Goal: Find specific page/section: Find specific page/section

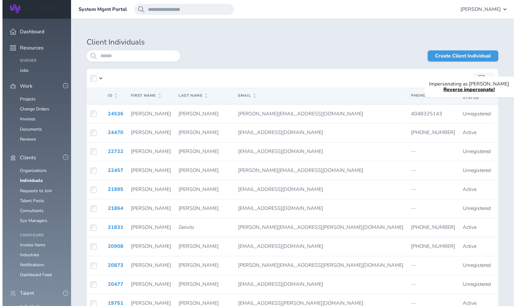
scroll to position [60, 0]
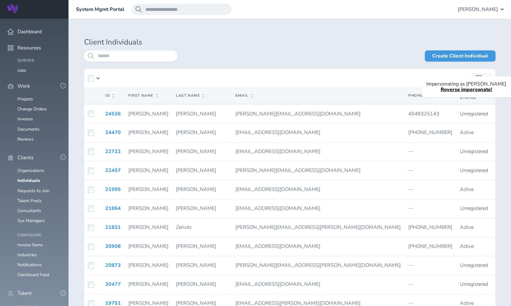
click at [31, 304] on link "Individuals" at bounding box center [27, 307] width 21 height 6
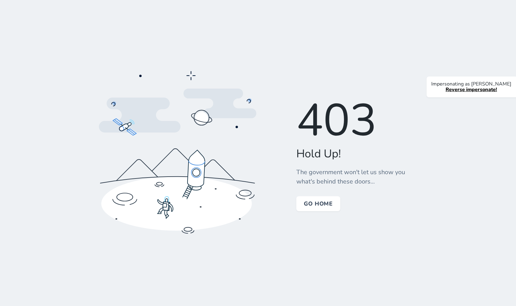
click at [475, 89] on link "Reverse impersonate!" at bounding box center [470, 89] width 51 height 7
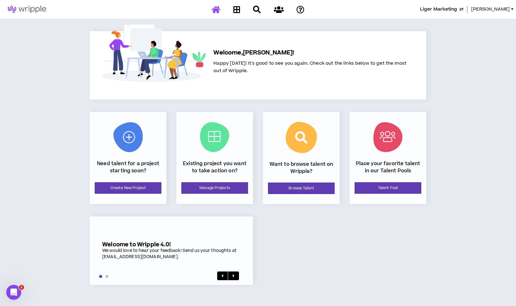
click at [494, 10] on div "Liger Marketing [PERSON_NAME]" at bounding box center [413, 9] width 203 height 7
click at [508, 8] on span "[PERSON_NAME]" at bounding box center [490, 9] width 39 height 7
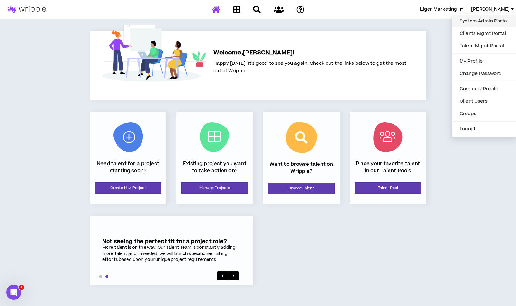
click at [492, 17] on link "System Admin Portal" at bounding box center [484, 21] width 56 height 9
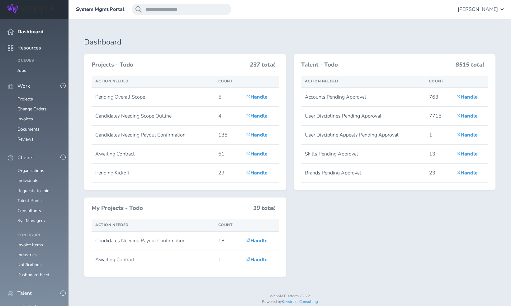
scroll to position [82, 0]
click at [29, 304] on link "Individuals" at bounding box center [27, 307] width 21 height 6
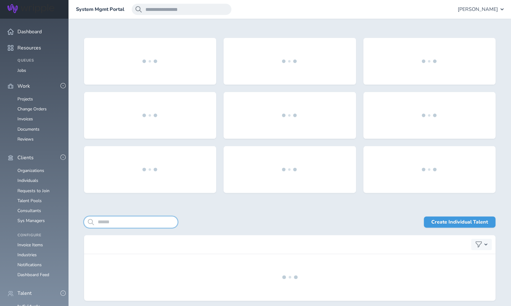
click at [122, 220] on input "search" at bounding box center [130, 222] width 93 height 11
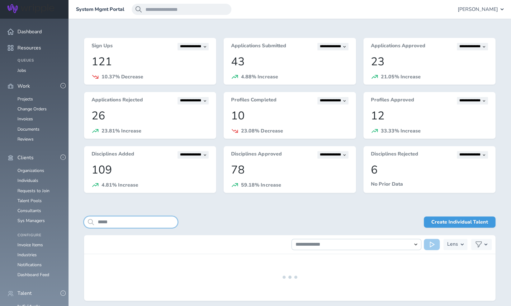
scroll to position [26, 0]
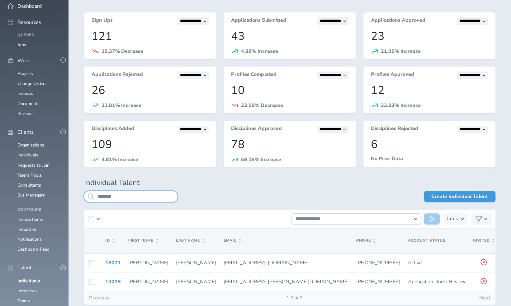
scroll to position [36, 0]
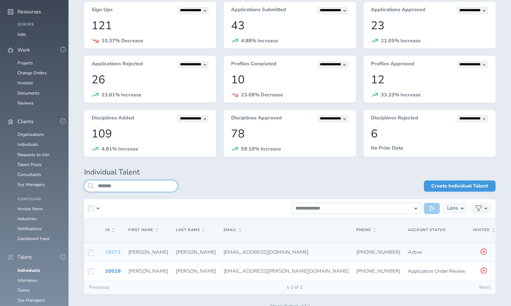
type input "*******"
click at [112, 254] on link "18071" at bounding box center [113, 252] width 16 height 7
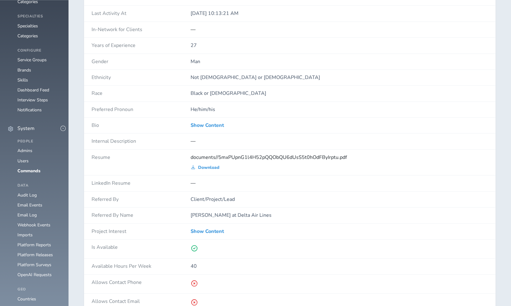
scroll to position [440, 0]
click at [212, 165] on span "Download" at bounding box center [208, 167] width 21 height 5
